Goal: Information Seeking & Learning: Ask a question

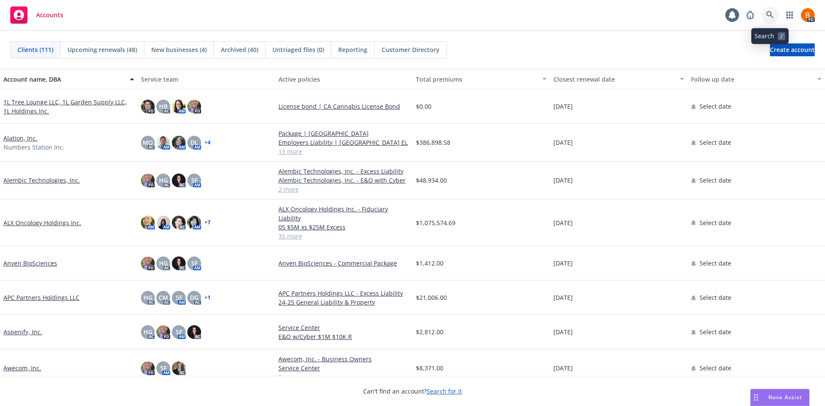
click at [765, 11] on link at bounding box center [770, 14] width 17 height 17
click at [780, 397] on span "Nova Assist" at bounding box center [785, 397] width 34 height 7
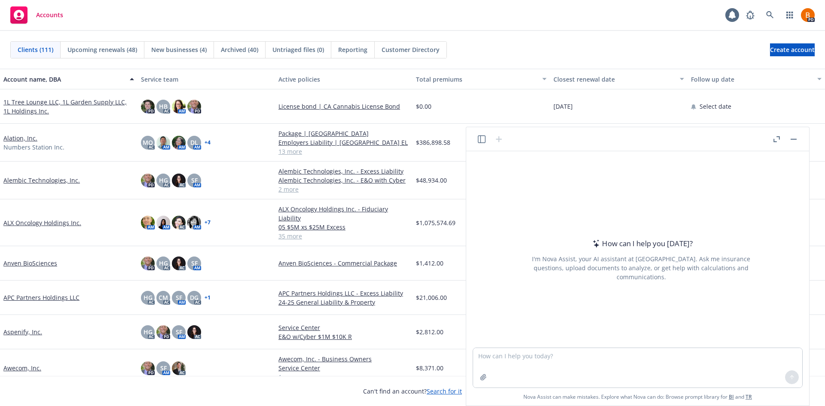
click at [477, 138] on button "button" at bounding box center [482, 139] width 10 height 10
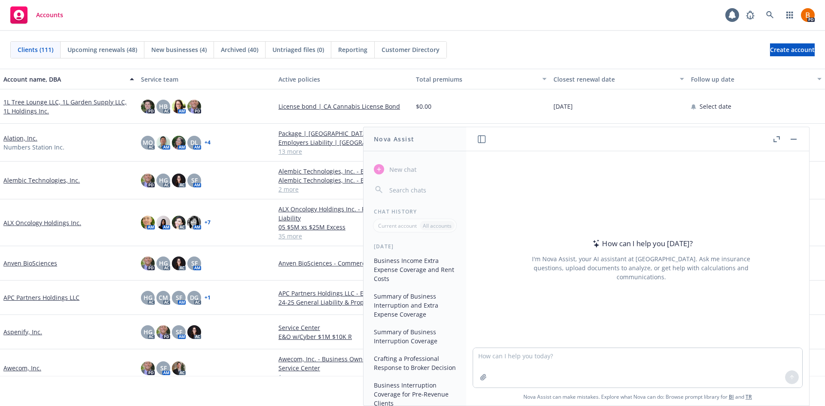
click at [398, 269] on button "Business Income Extra Expense Coverage and Rent Costs" at bounding box center [414, 270] width 89 height 32
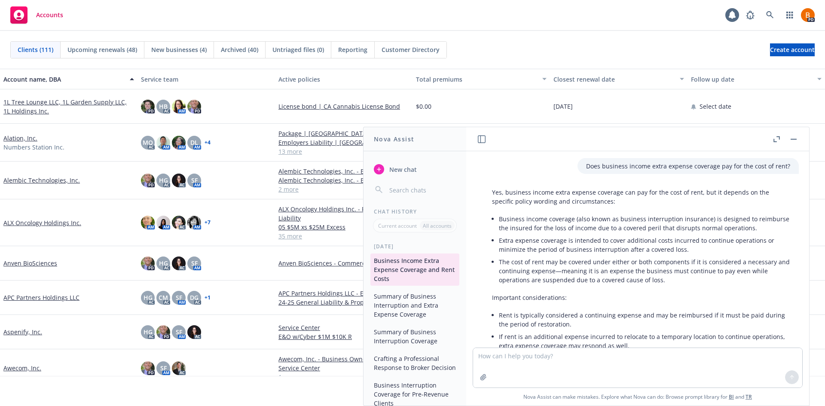
scroll to position [69, 0]
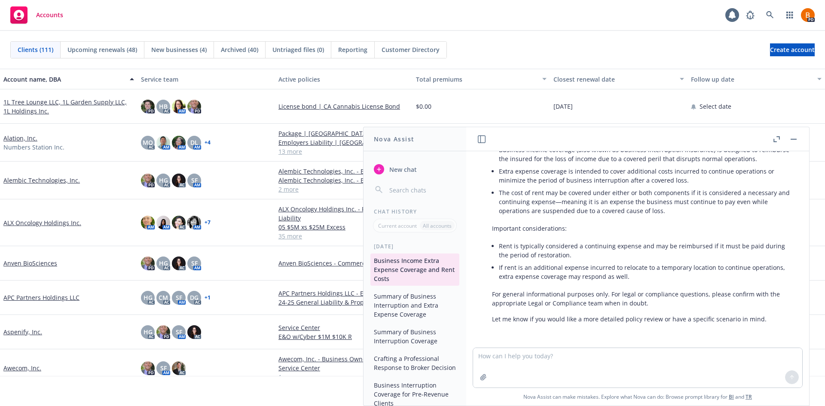
click at [779, 142] on icon "button" at bounding box center [777, 139] width 6 height 6
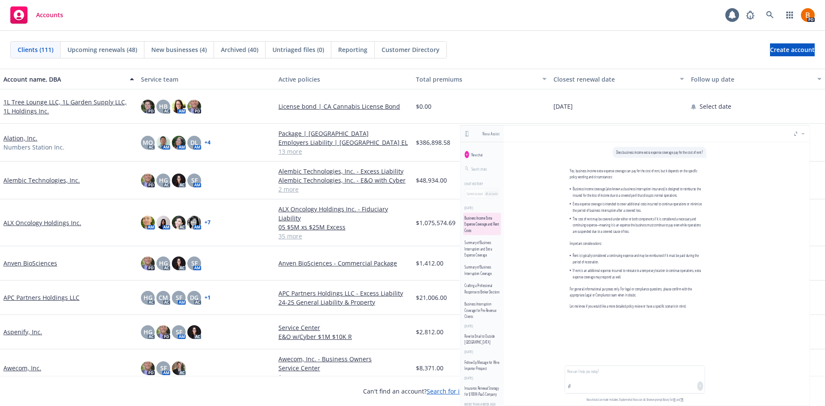
scroll to position [0, 0]
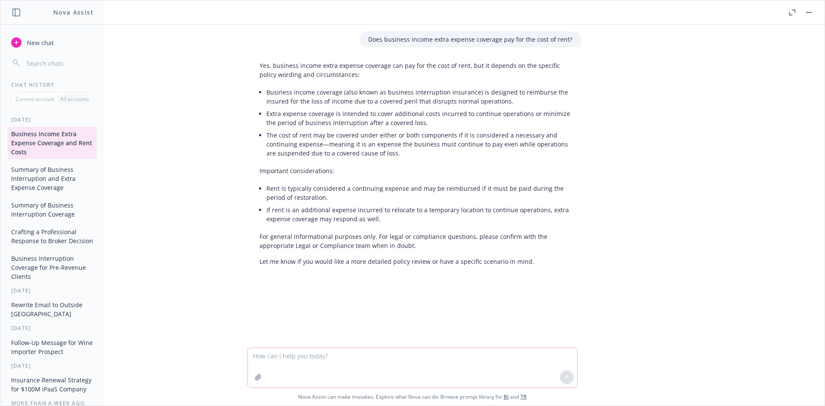
click at [321, 358] on textarea at bounding box center [412, 368] width 329 height 40
type textarea "What are other examples of extra expense claims"
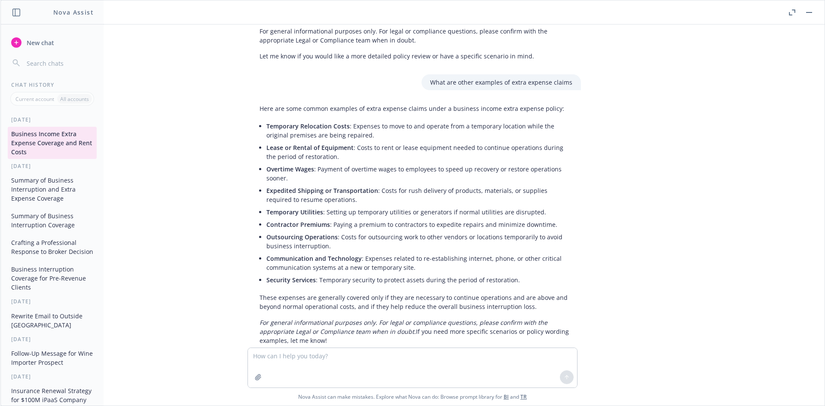
scroll to position [227, 0]
